Goal: Find specific page/section: Find specific page/section

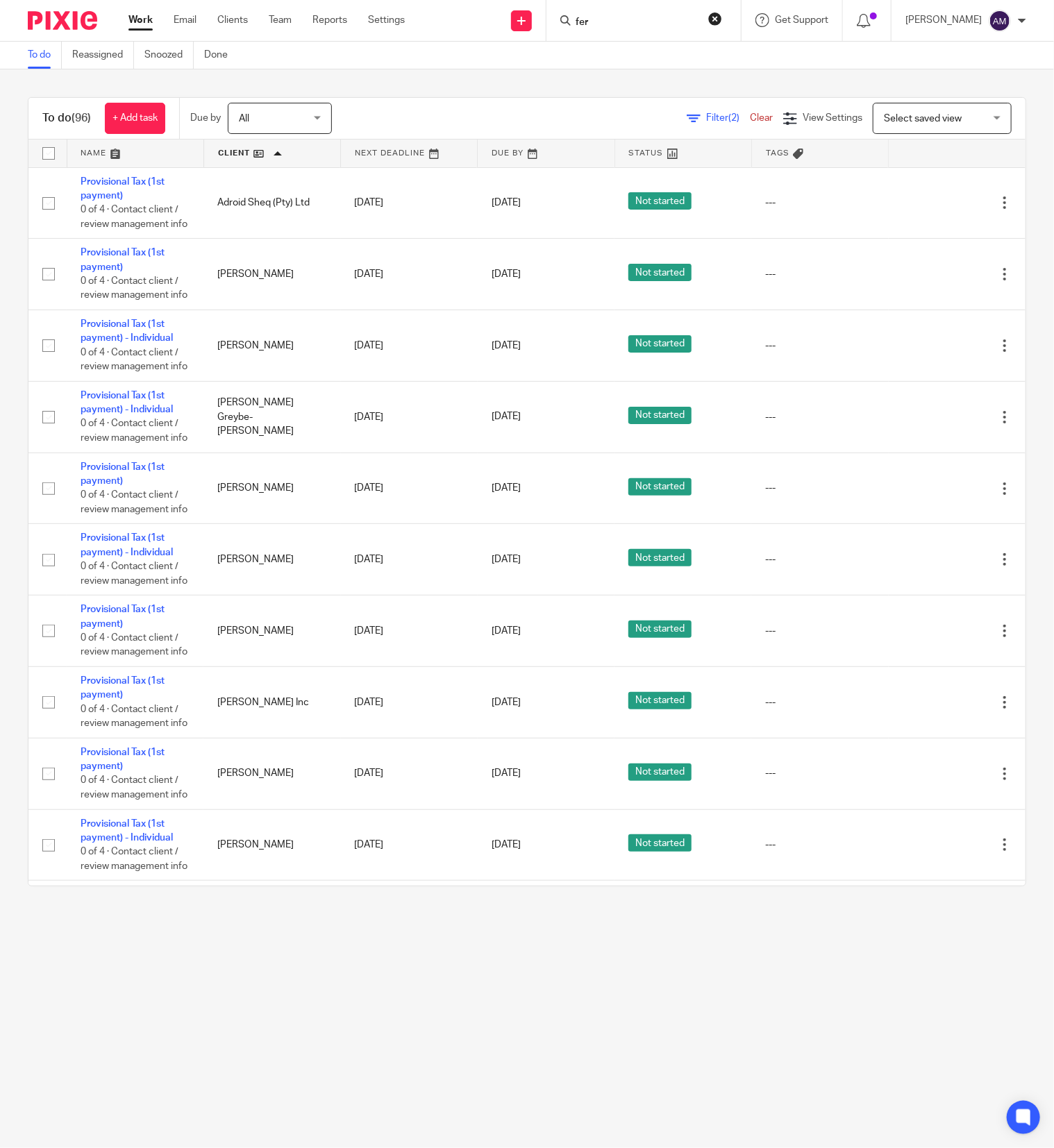
scroll to position [4019, 0]
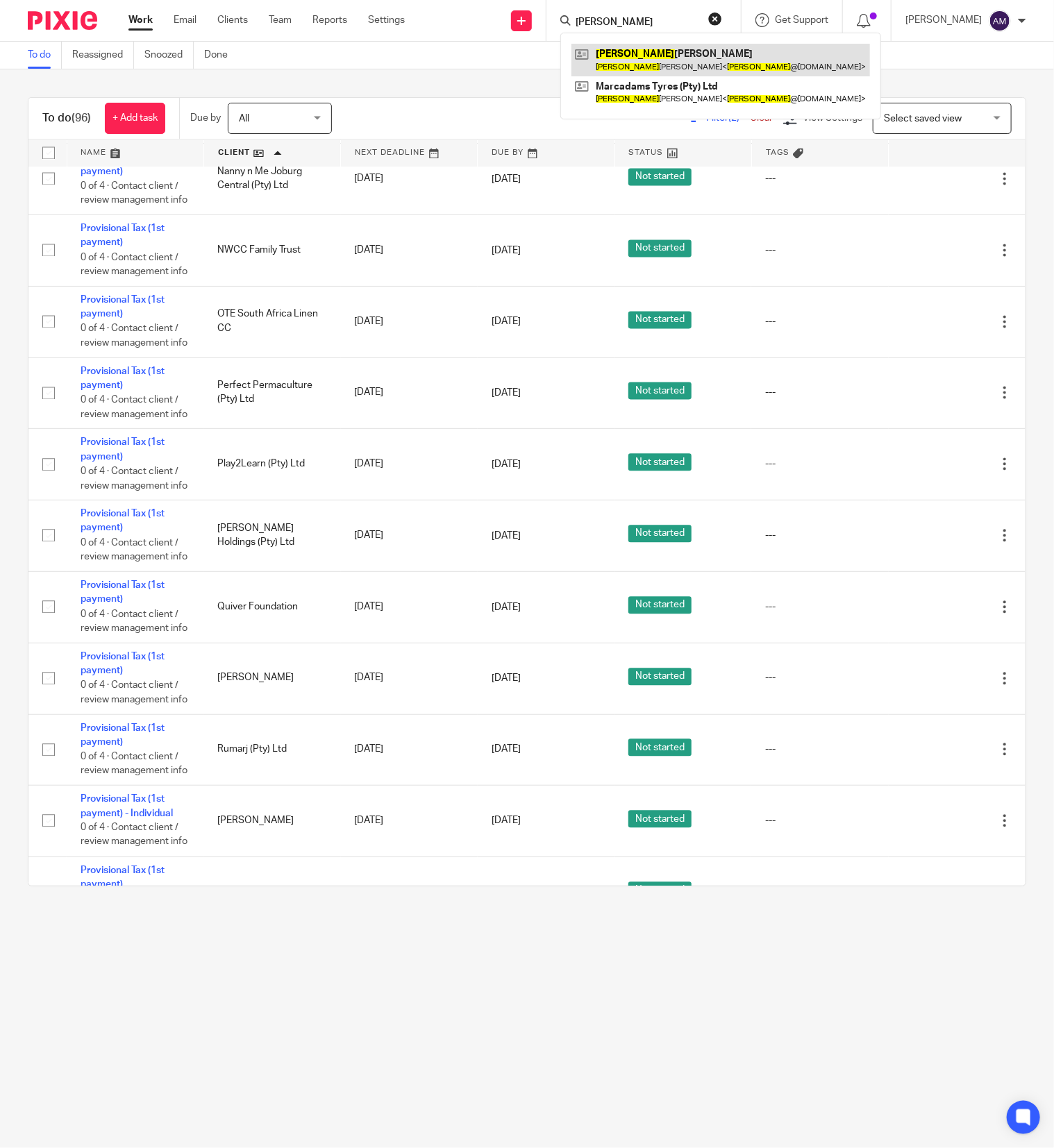
type input "ferial"
click at [681, 59] on link at bounding box center [720, 59] width 298 height 32
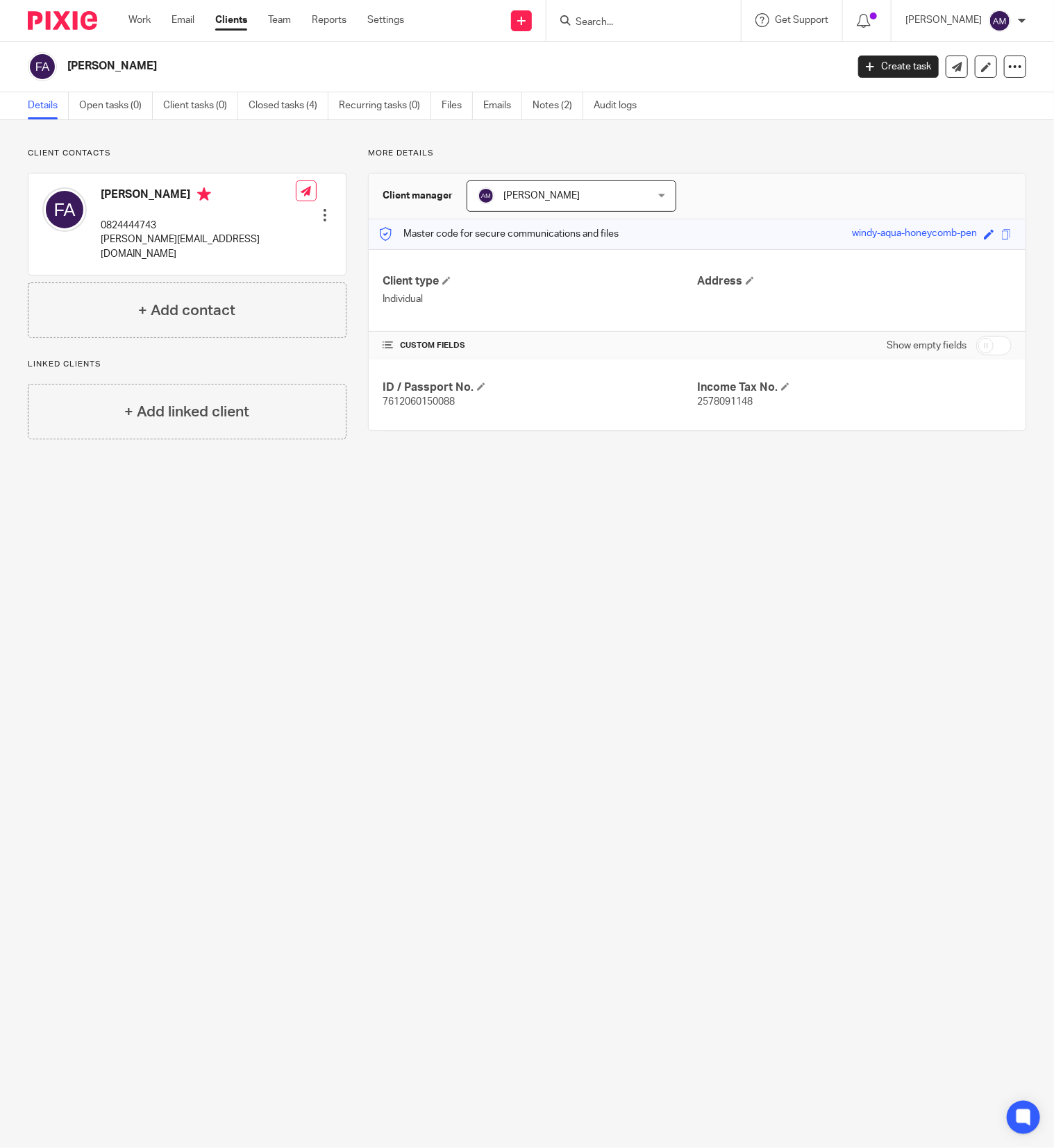
click at [620, 17] on input "Search" at bounding box center [637, 23] width 125 height 13
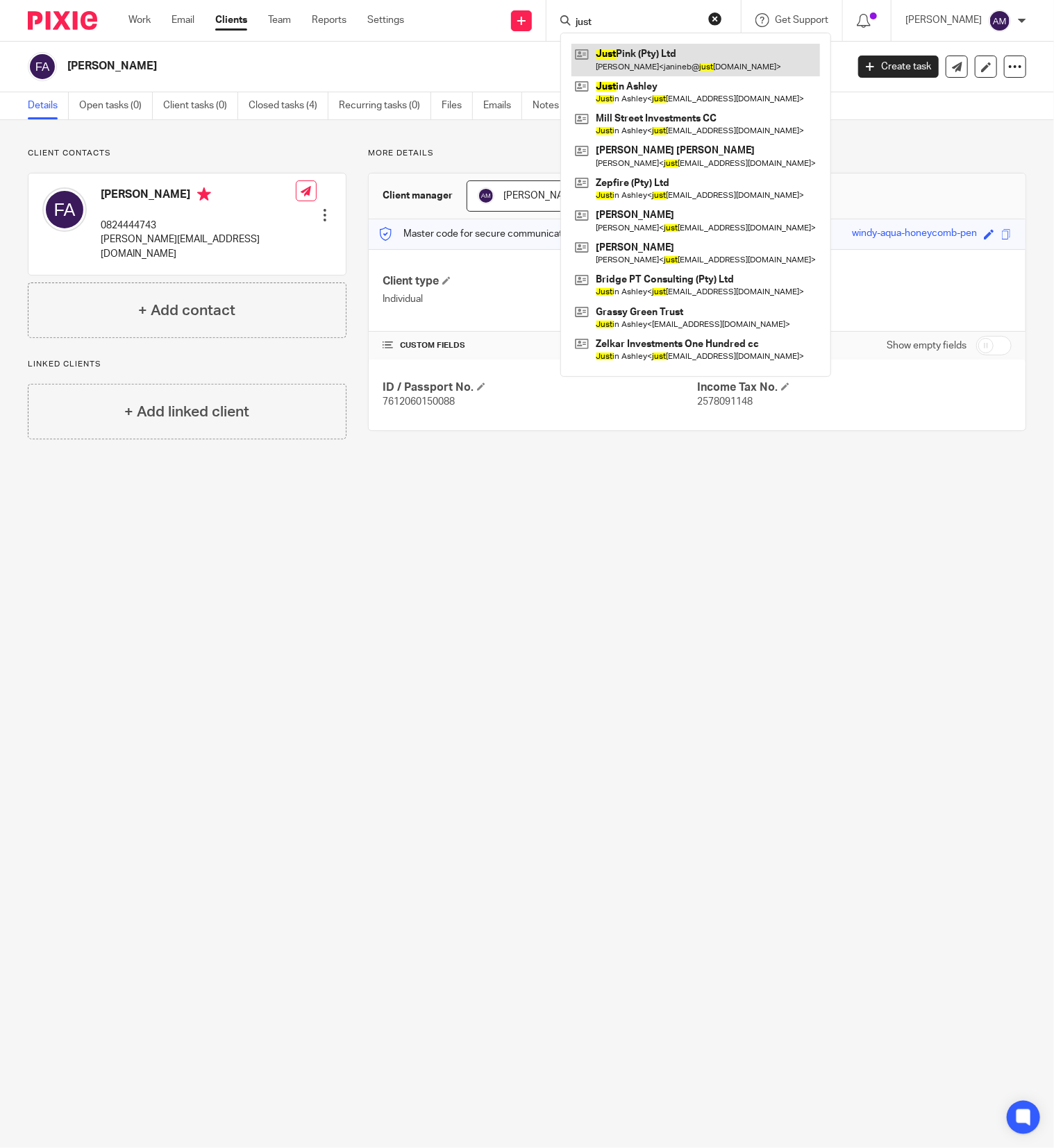
type input "just"
click at [685, 49] on link at bounding box center [696, 59] width 248 height 32
